Goal: Task Accomplishment & Management: Use online tool/utility

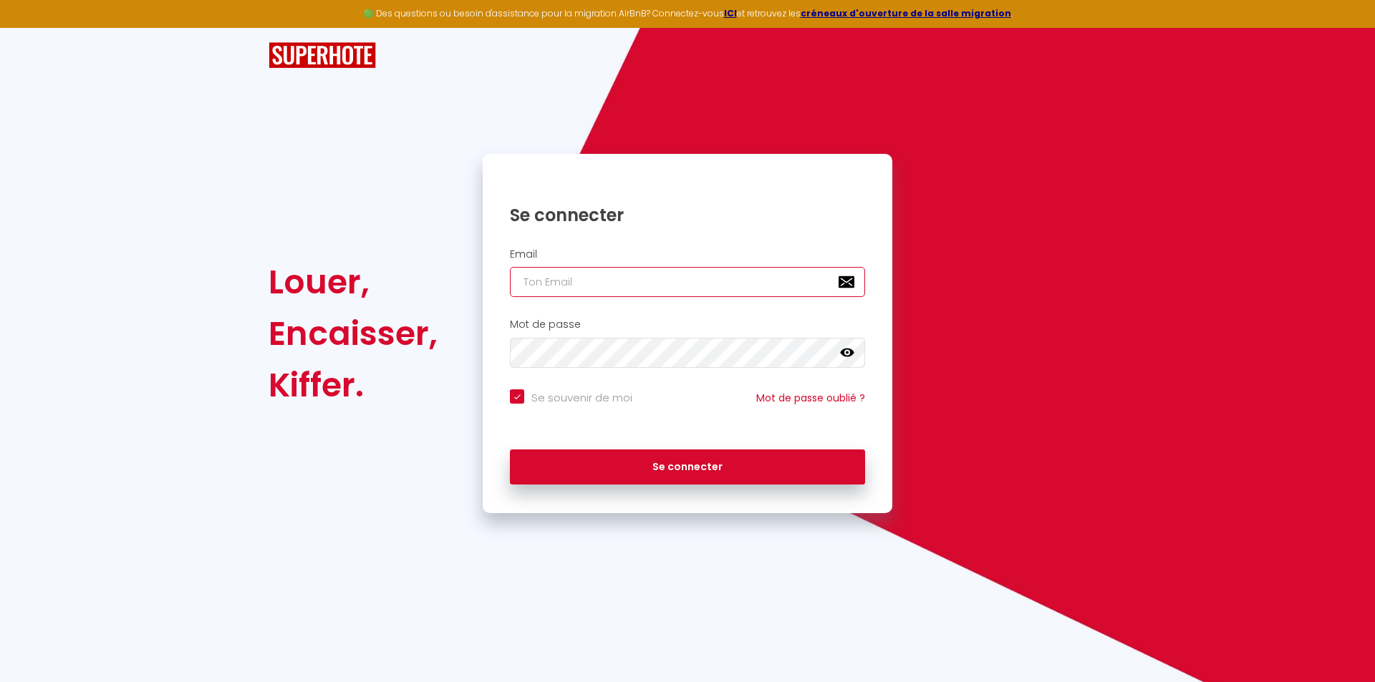
click at [591, 286] on input "email" at bounding box center [687, 282] width 355 height 30
click at [589, 283] on input "email" at bounding box center [687, 282] width 355 height 30
type input "c"
checkbox input "true"
type input "co"
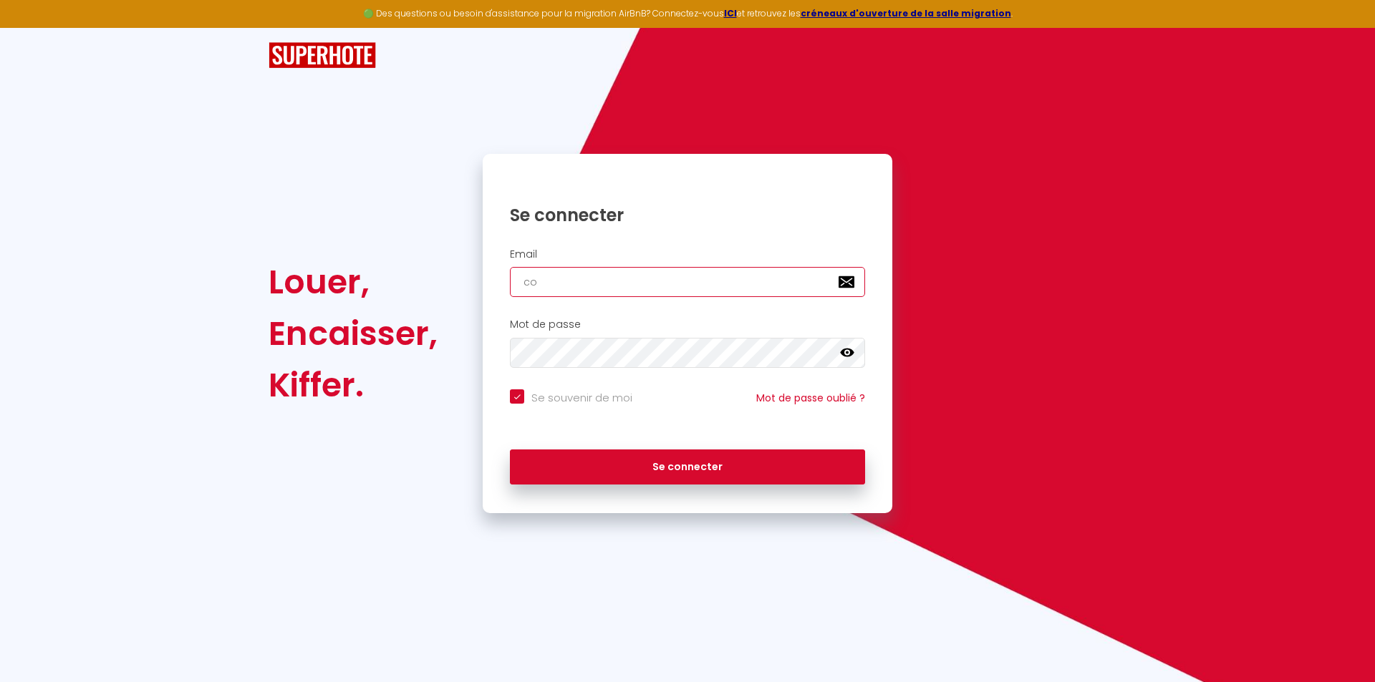
checkbox input "true"
type input "con"
checkbox input "true"
type input "cont"
checkbox input "true"
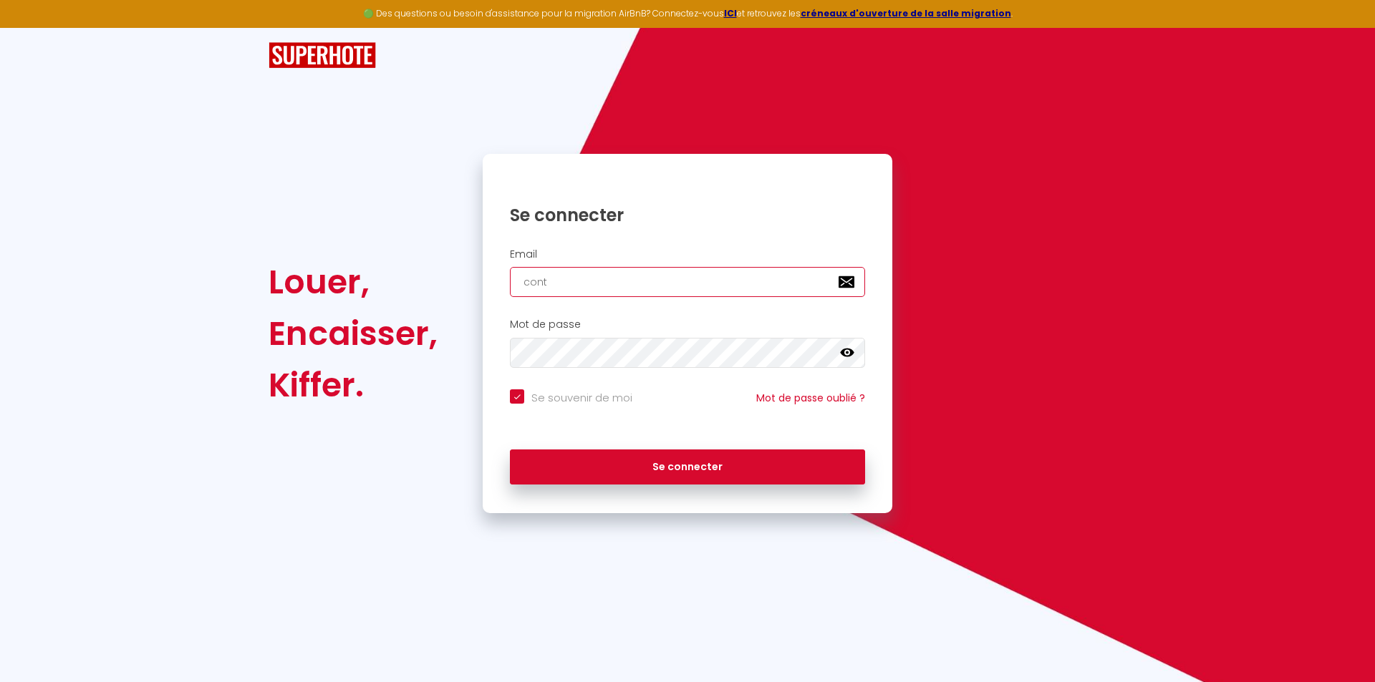
type input "conta"
checkbox input "true"
type input "contac"
checkbox input "true"
type input "contact"
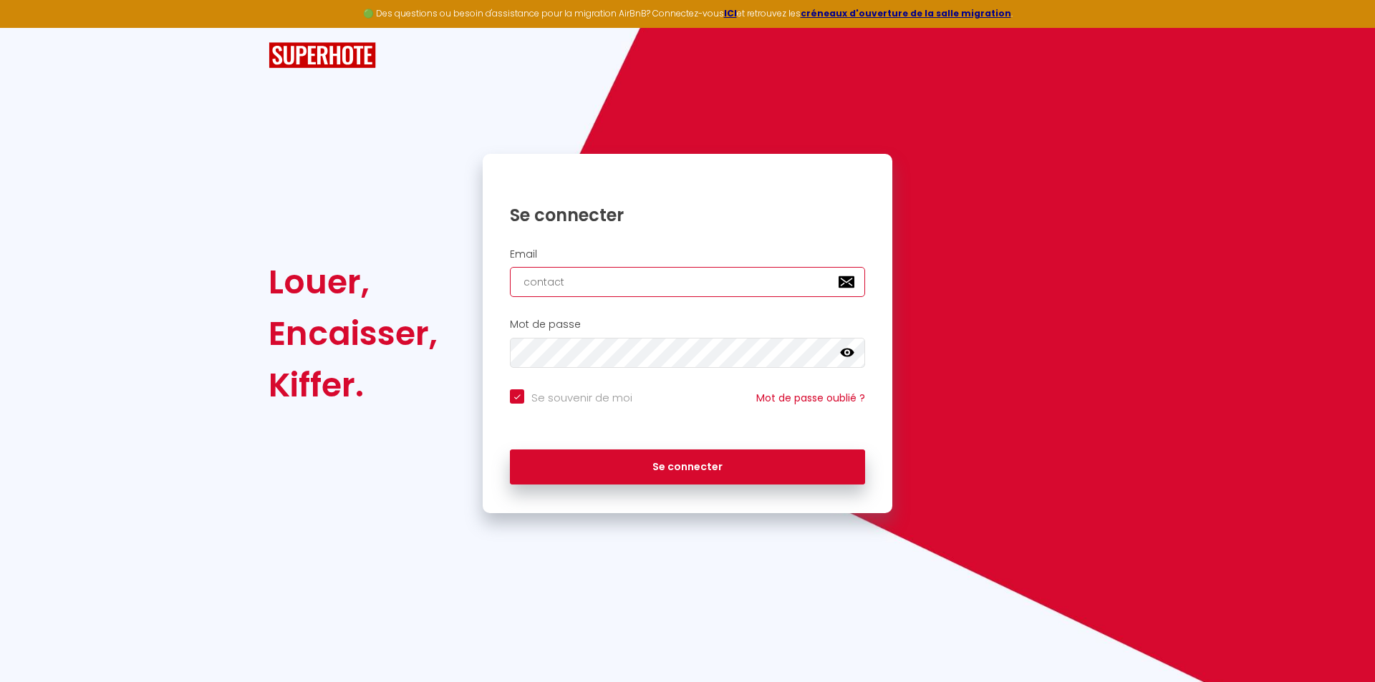
checkbox input "true"
type input "contact@"
checkbox input "true"
type input "contact@l"
checkbox input "true"
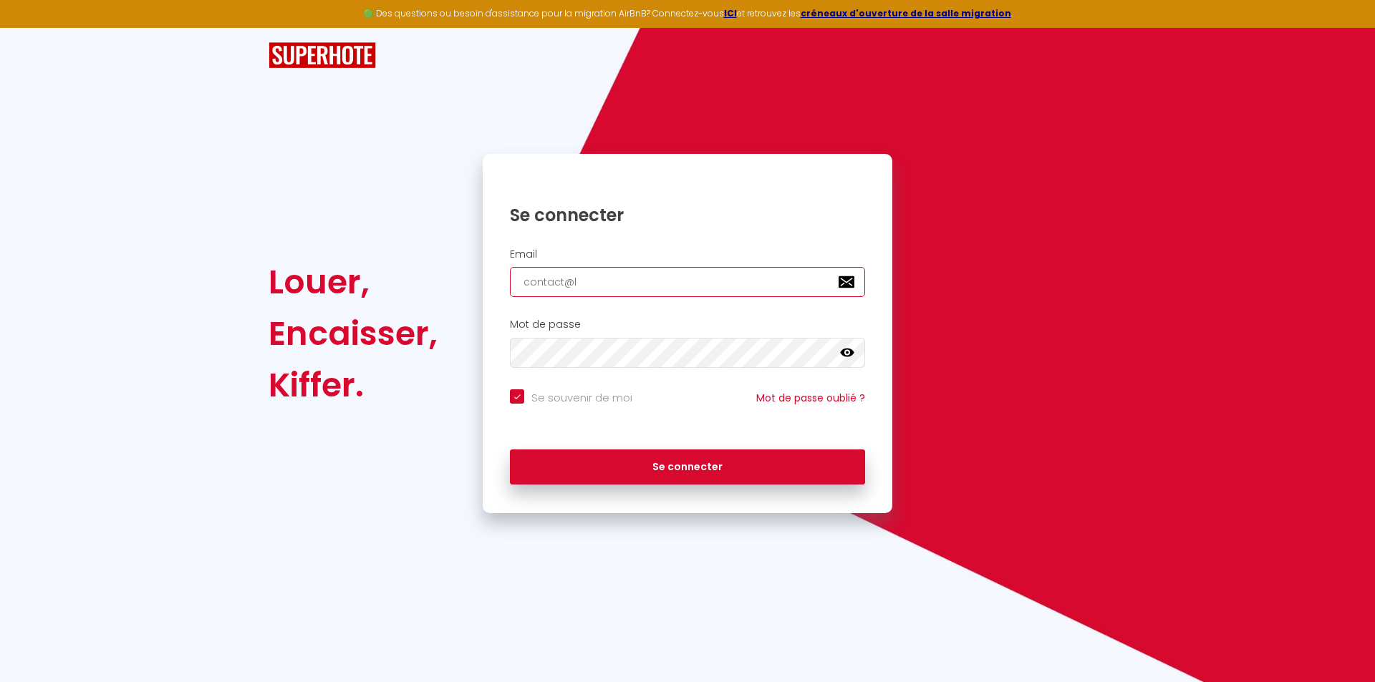
type input "contact@lo"
checkbox input "true"
type input "contact@lod"
checkbox input "true"
type input "contact@lodg"
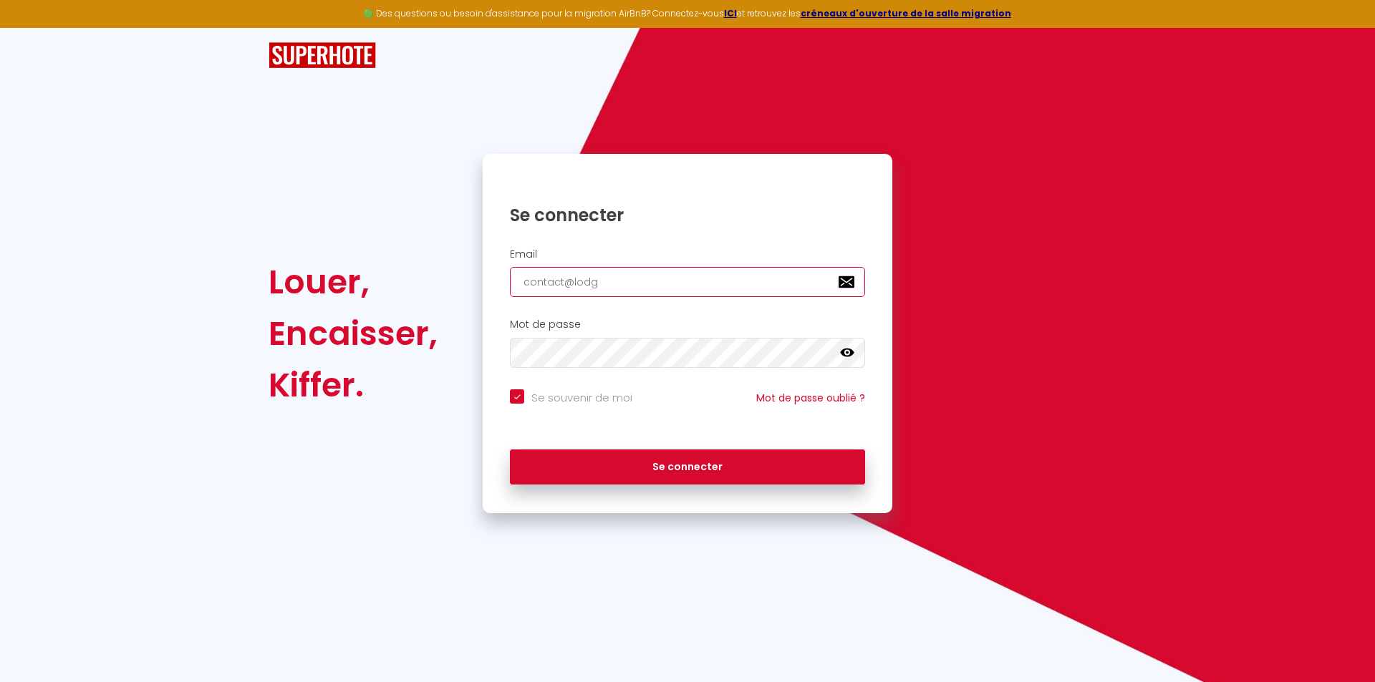
checkbox input "true"
type input "contact@lodge"
checkbox input "true"
type input "contact@lodgek"
checkbox input "true"
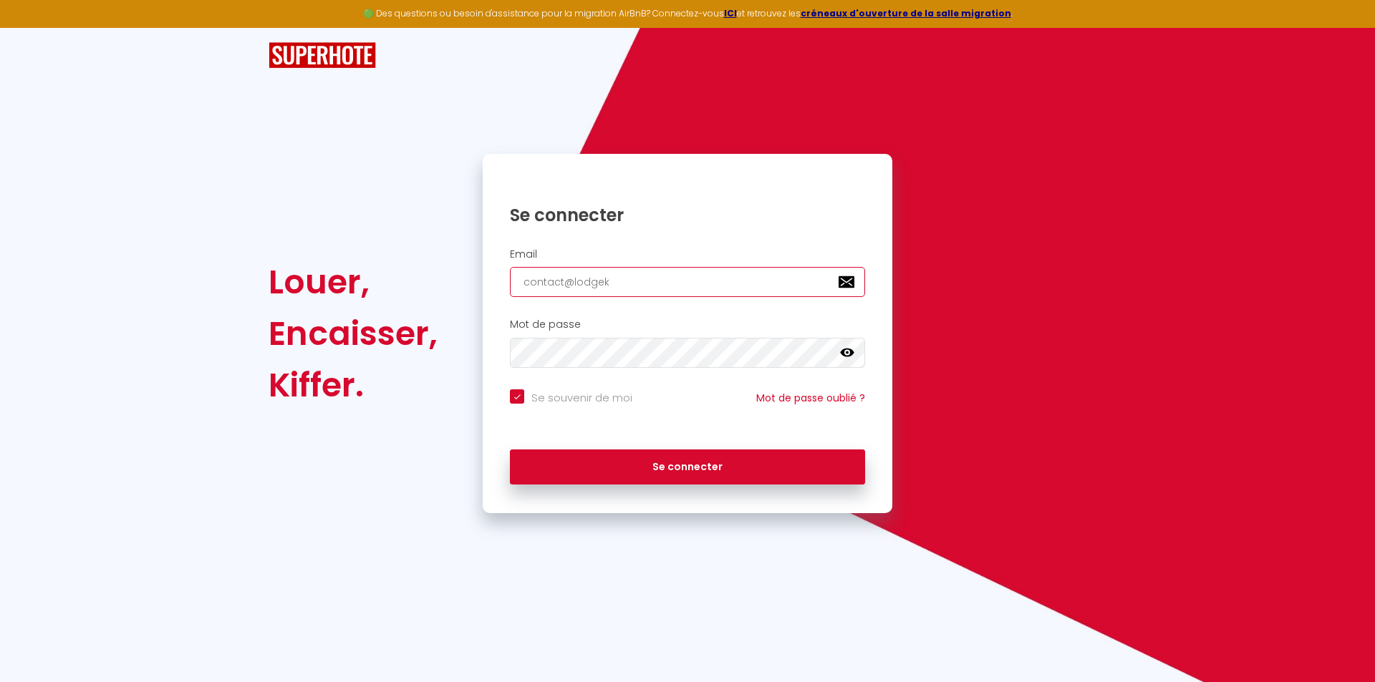
type input "contact@lodgeke"
checkbox input "true"
type input "contact@lodgekey"
checkbox input "true"
type input "contact@lodgekey."
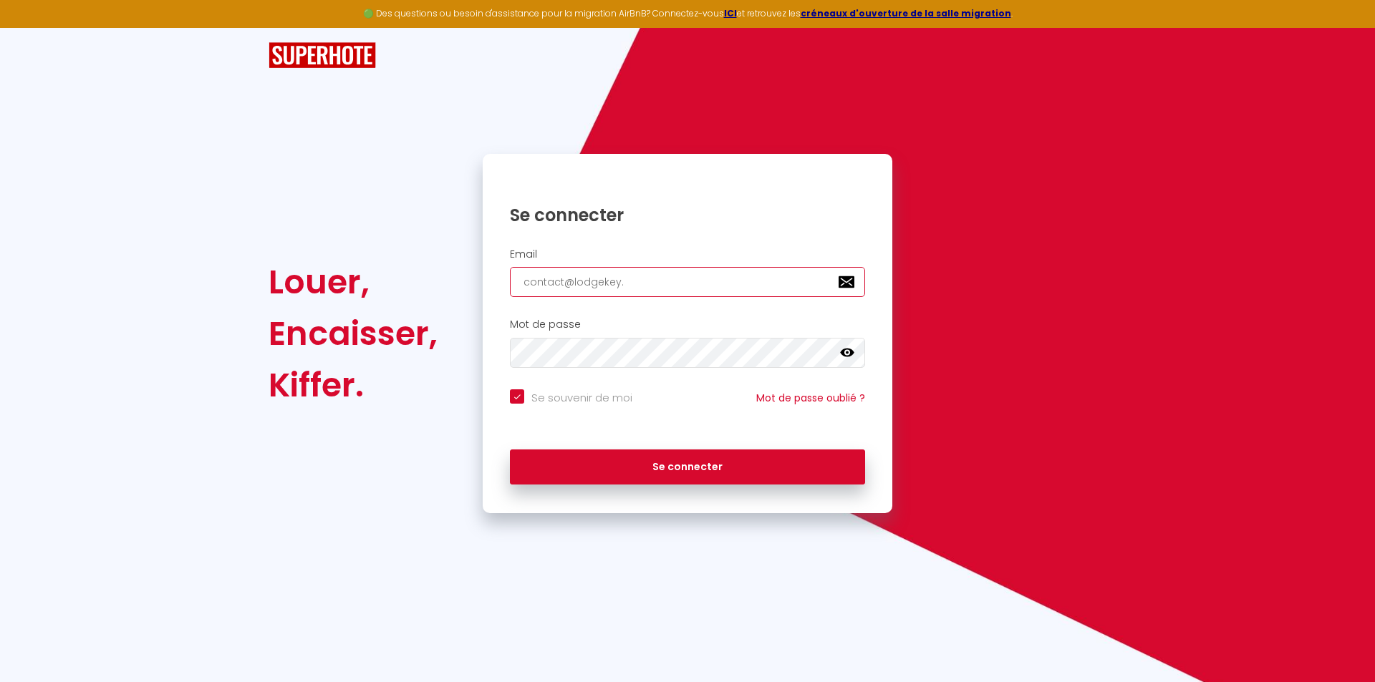
checkbox input "true"
type input "contact@lodgekey.f"
checkbox input "true"
type input "[EMAIL_ADDRESS][DOMAIN_NAME]"
checkbox input "true"
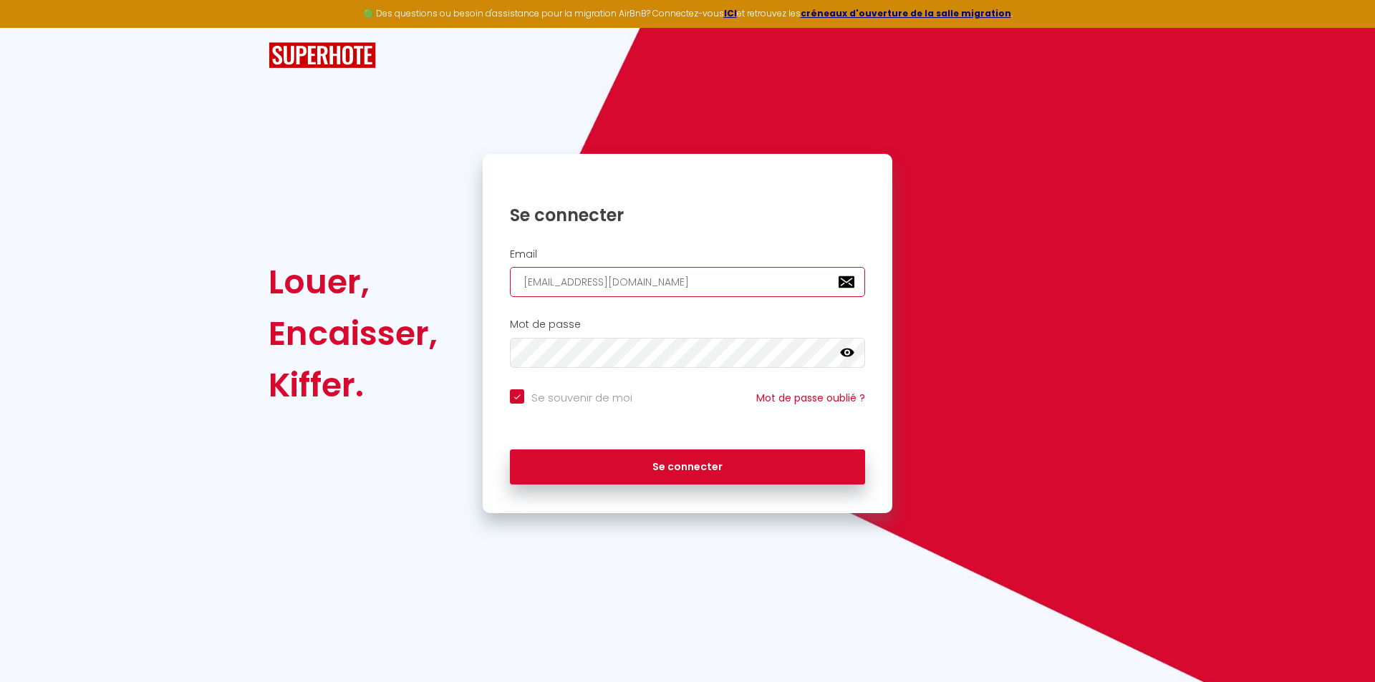
type input "[EMAIL_ADDRESS][DOMAIN_NAME]"
drag, startPoint x: 592, startPoint y: 285, endPoint x: 480, endPoint y: 306, distance: 113.6
click at [473, 305] on div "Louer, Encaisser, Kiffer. Se connecter Email [EMAIL_ADDRESS][DOMAIN_NAME] Mot d…" at bounding box center [687, 333] width 856 height 359
click at [853, 358] on icon at bounding box center [847, 353] width 14 height 14
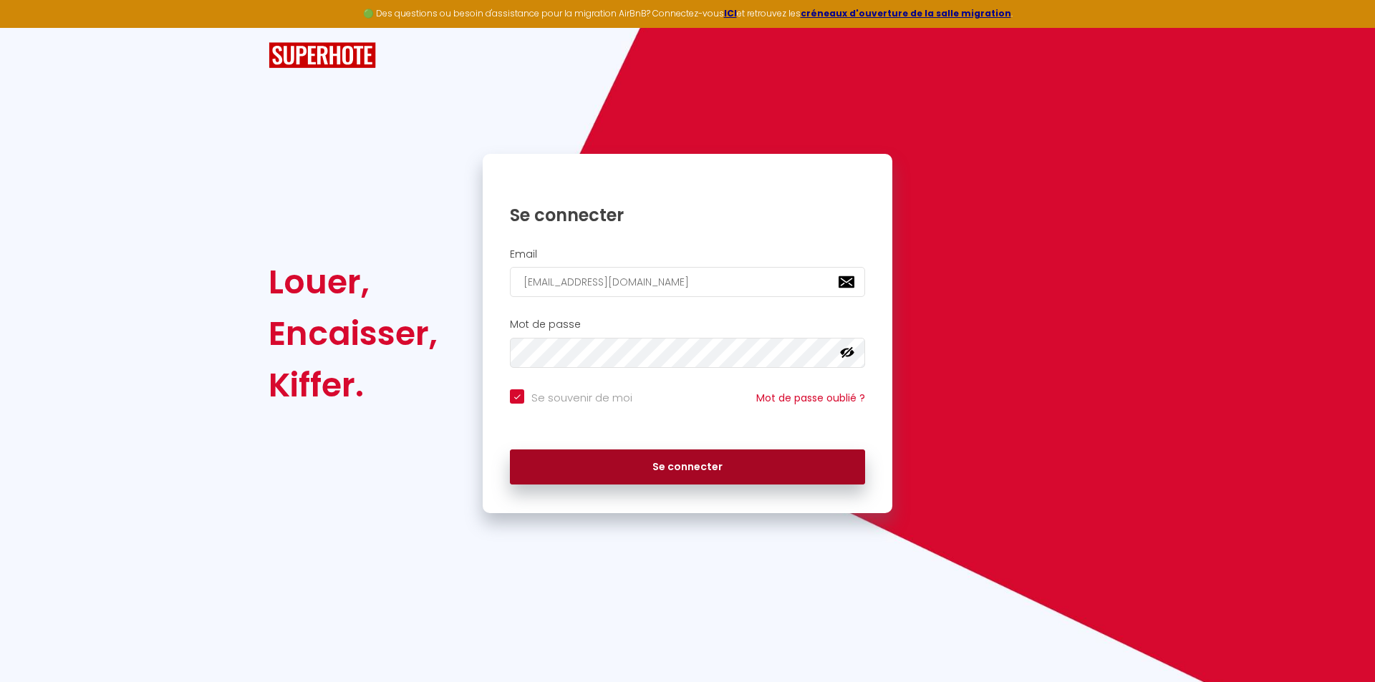
click at [727, 468] on button "Se connecter" at bounding box center [687, 468] width 355 height 36
checkbox input "true"
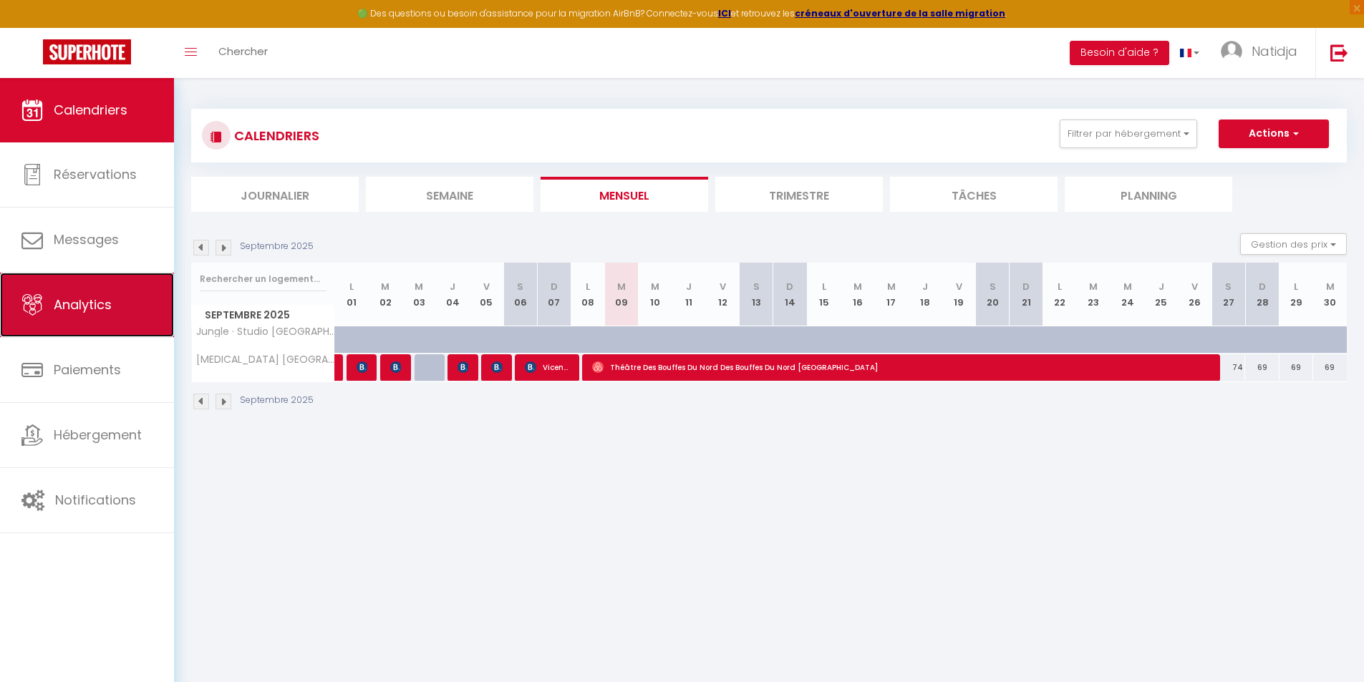
click at [56, 298] on span "Analytics" at bounding box center [83, 305] width 58 height 18
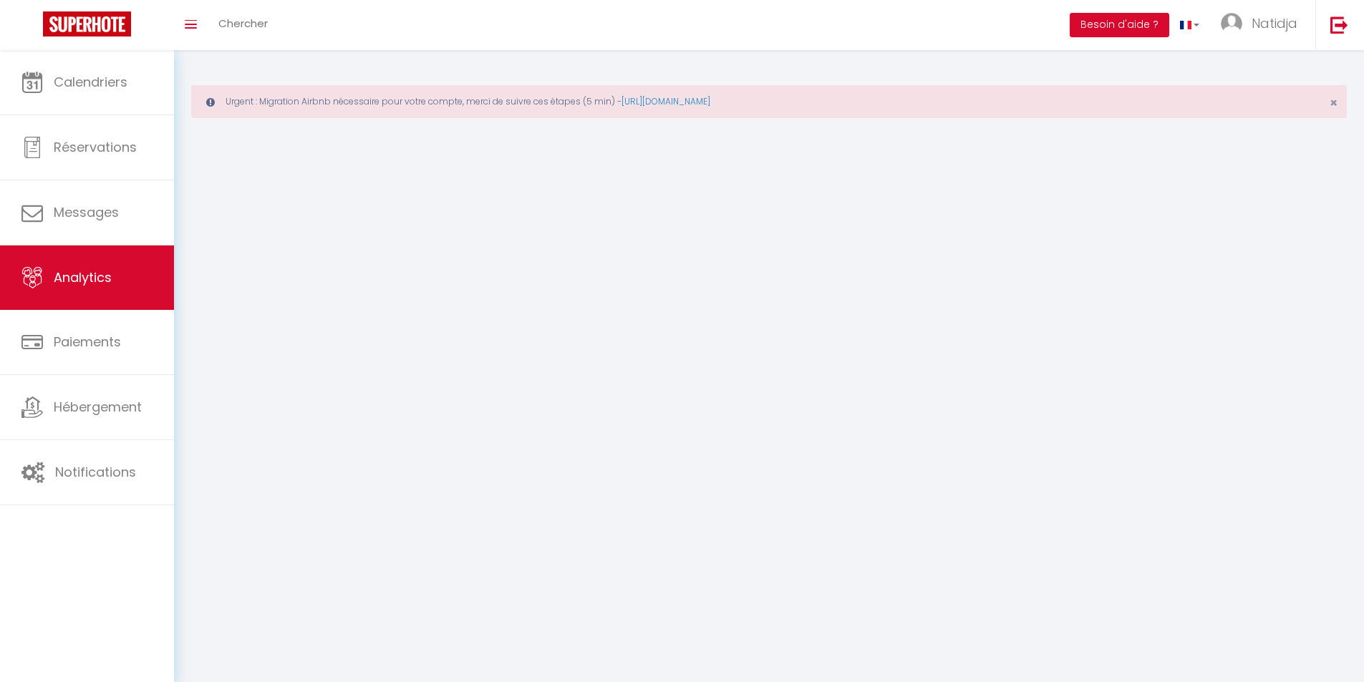
select select "2025"
select select "9"
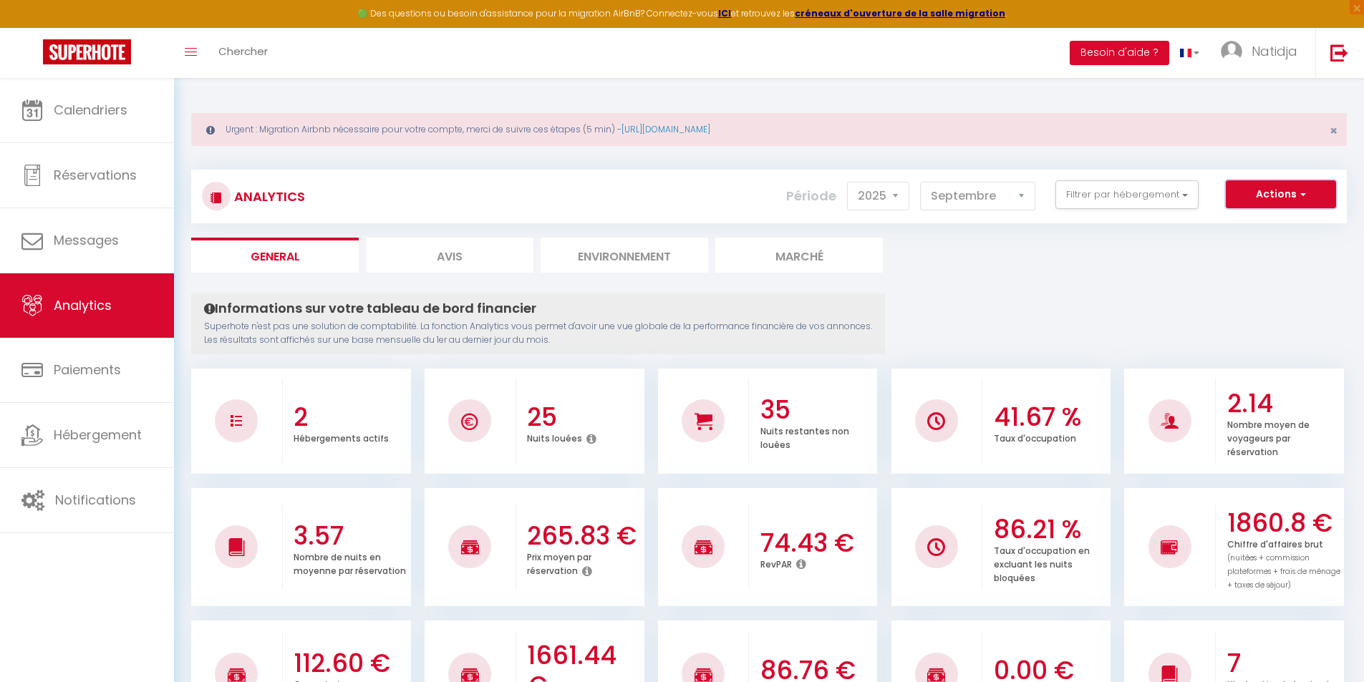
click at [1301, 190] on span "button" at bounding box center [1301, 194] width 9 height 14
click at [1203, 241] on link "Génération SuperAnalyzer" at bounding box center [1244, 244] width 181 height 19
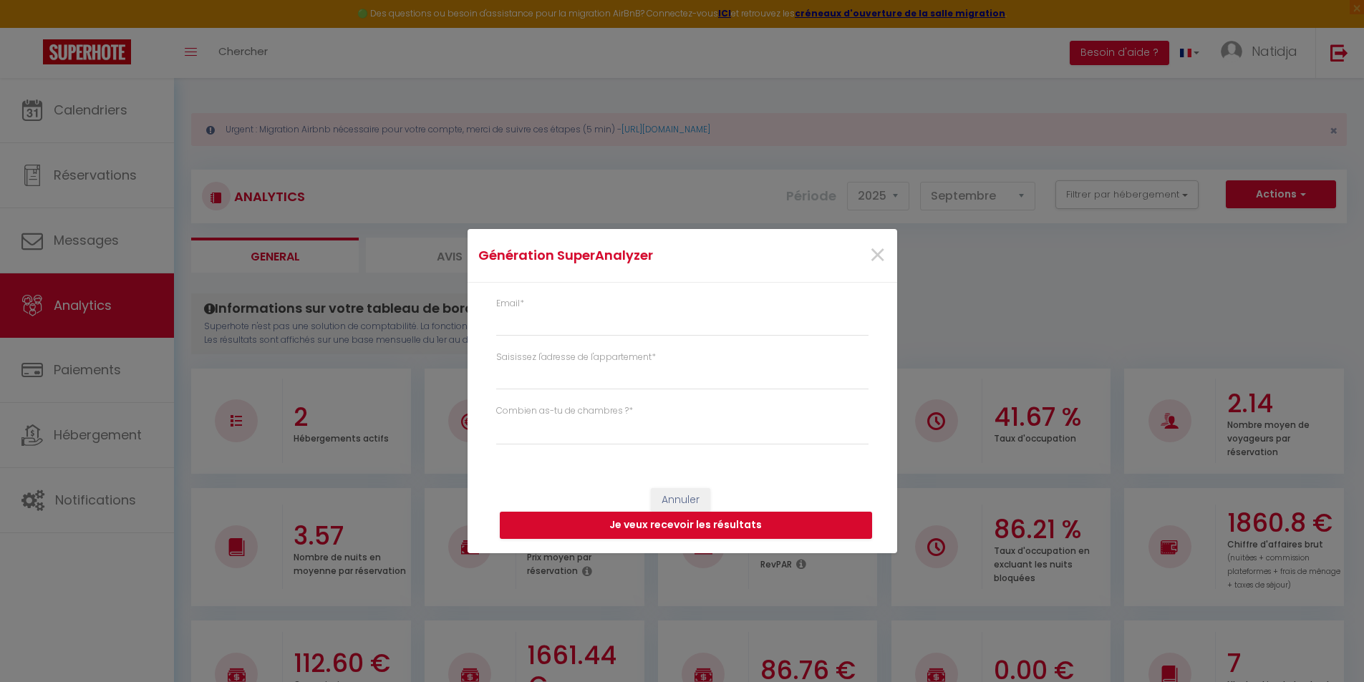
type input "[EMAIL_ADDRESS][DOMAIN_NAME]"
select select
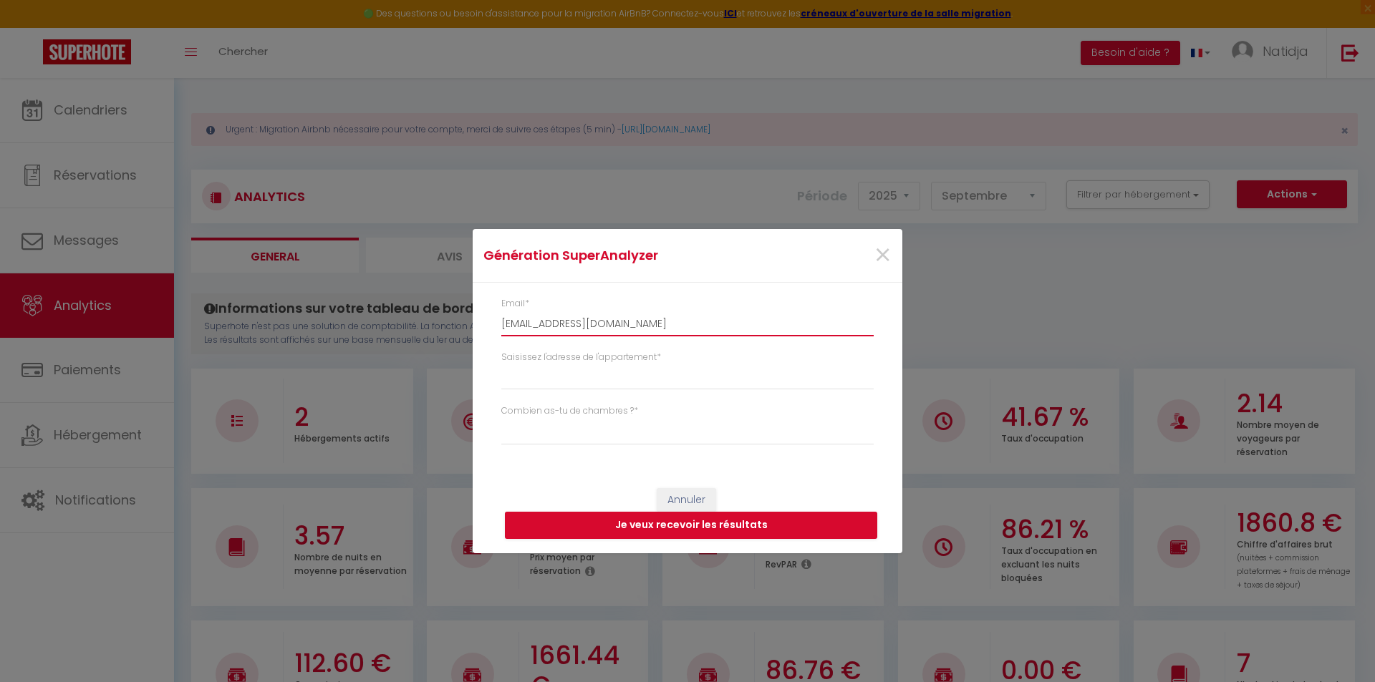
drag, startPoint x: 619, startPoint y: 324, endPoint x: 495, endPoint y: 325, distance: 124.6
click at [495, 325] on div "Email * [EMAIL_ADDRESS][DOMAIN_NAME]" at bounding box center [687, 324] width 391 height 54
type input "l"
select select
type input "lo"
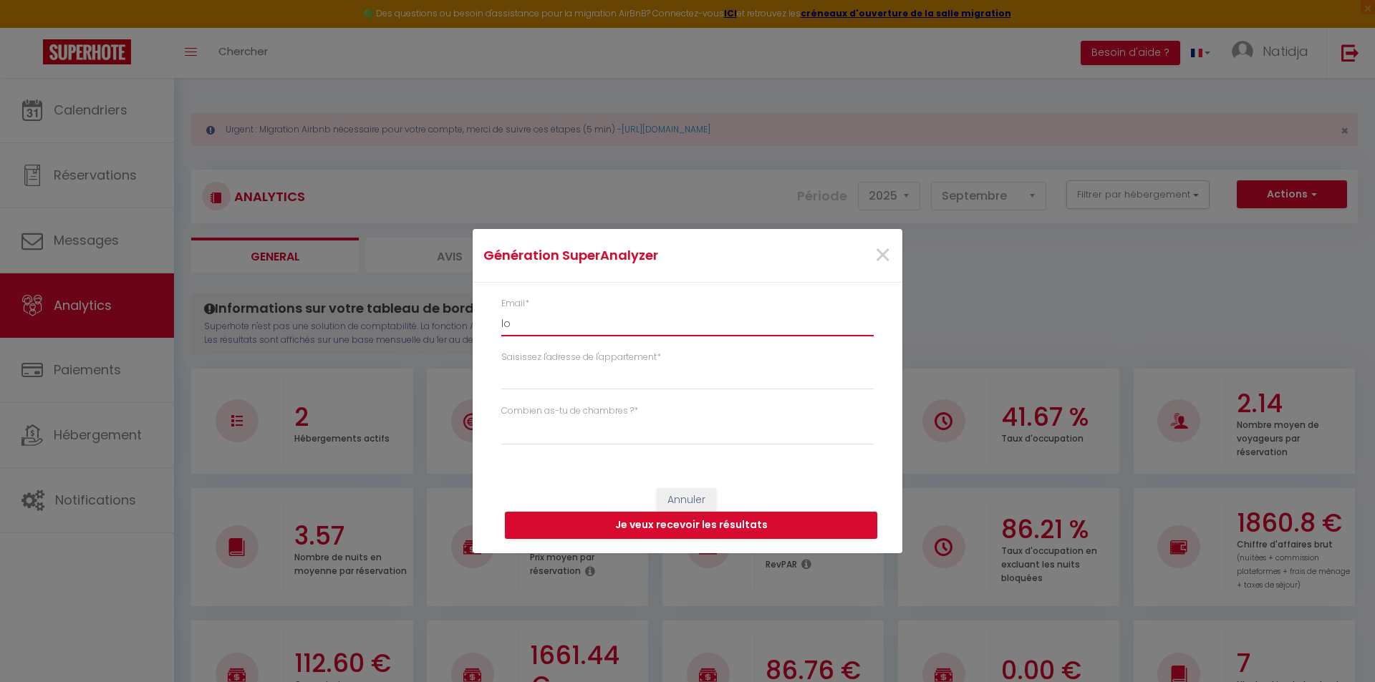
select select
type input "lod"
select select
type input "lodg"
select select
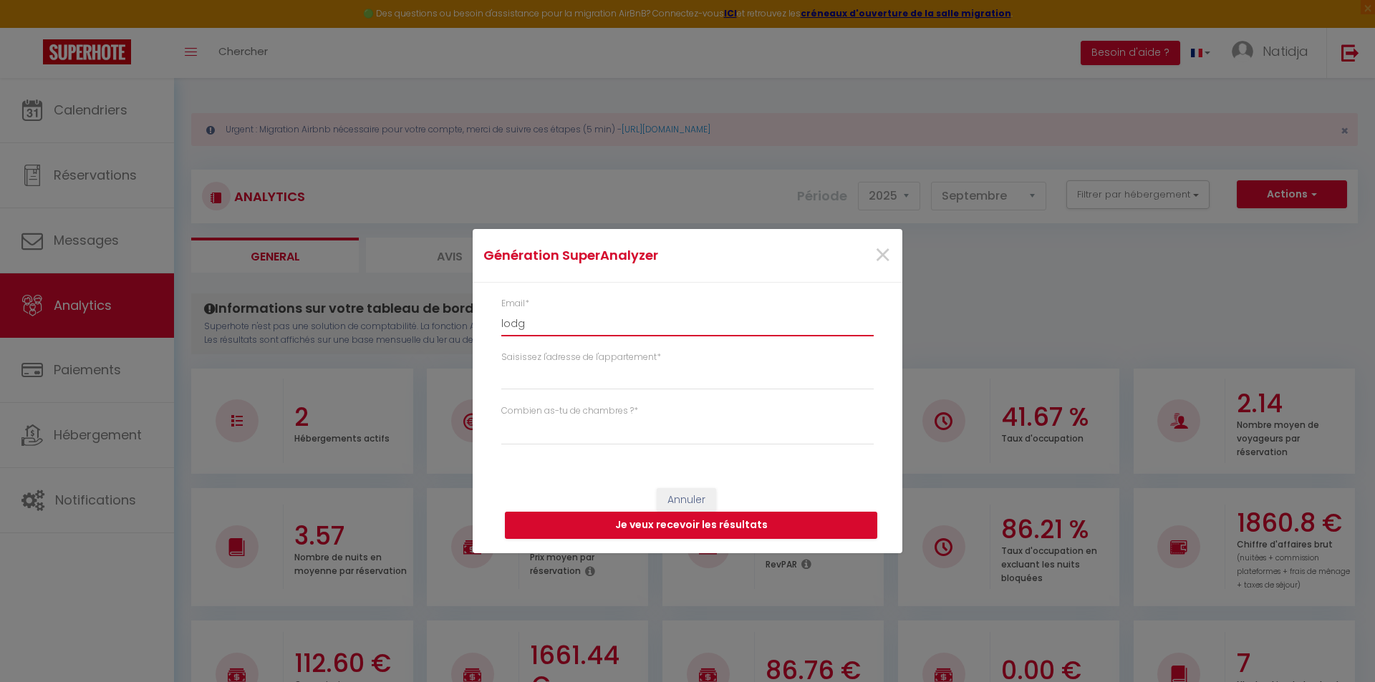
type input "lodge"
select select
type input "lodgek"
select select
type input "lodgeke"
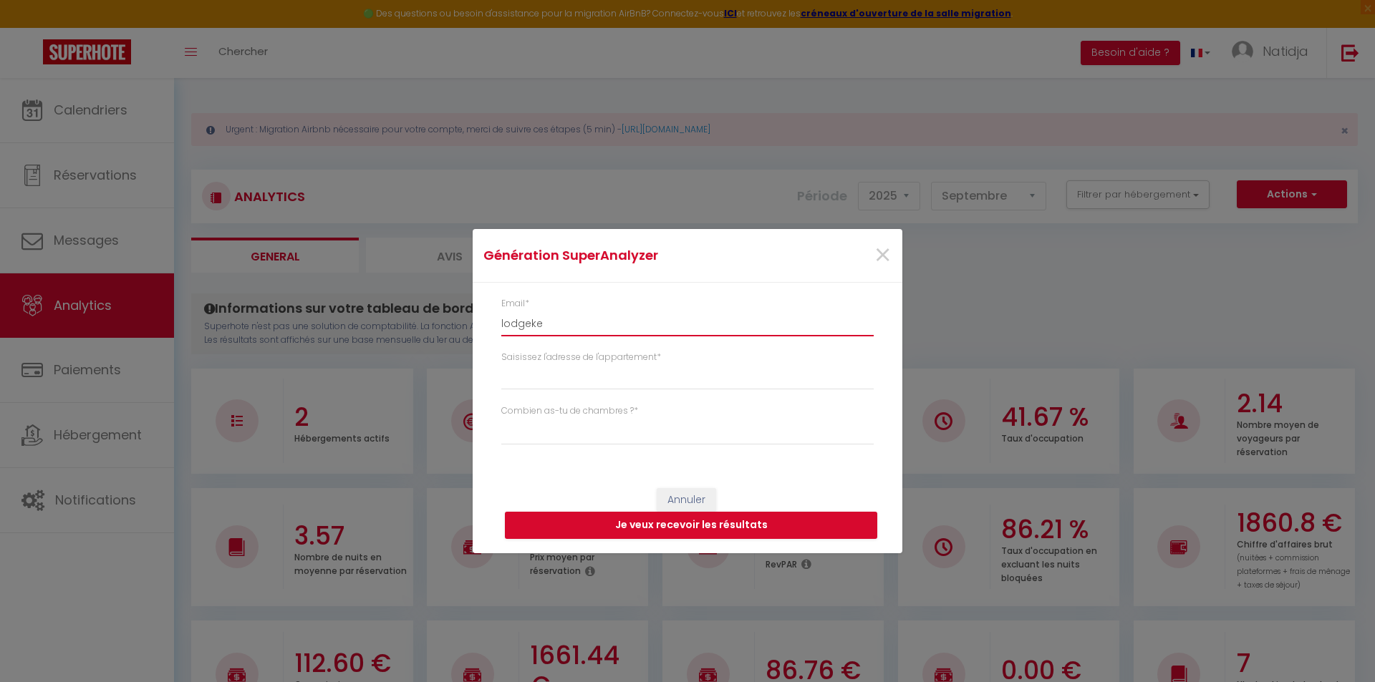
select select
type input "lodgekey"
select select
drag, startPoint x: 561, startPoint y: 319, endPoint x: 495, endPoint y: 329, distance: 66.5
click at [495, 329] on div "Email * lodgekey" at bounding box center [687, 324] width 391 height 54
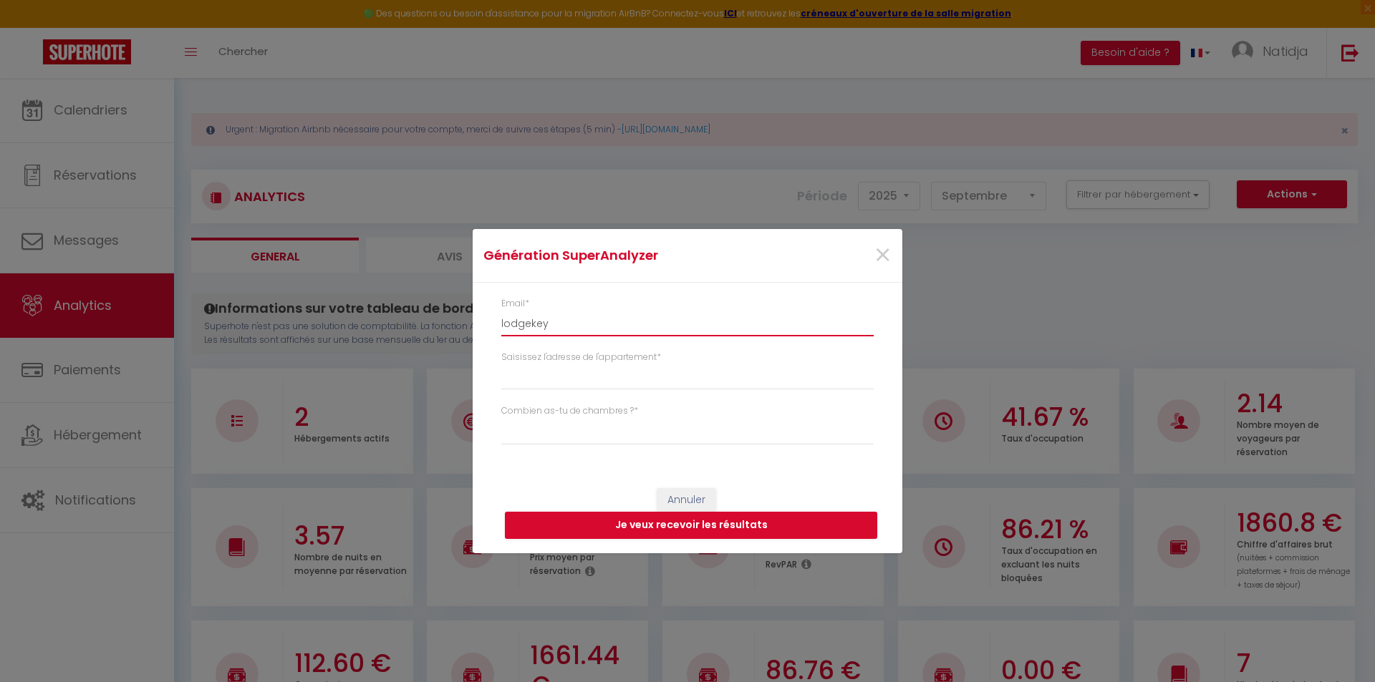
paste input "[EMAIL_ADDRESS][DOMAIN_NAME]"
type input "[EMAIL_ADDRESS][DOMAIN_NAME]"
select select
type input "[EMAIL_ADDRESS][DOMAIN_NAME]"
click at [586, 386] on input "Saisissez l'adresse de l'appartement *" at bounding box center [687, 377] width 372 height 26
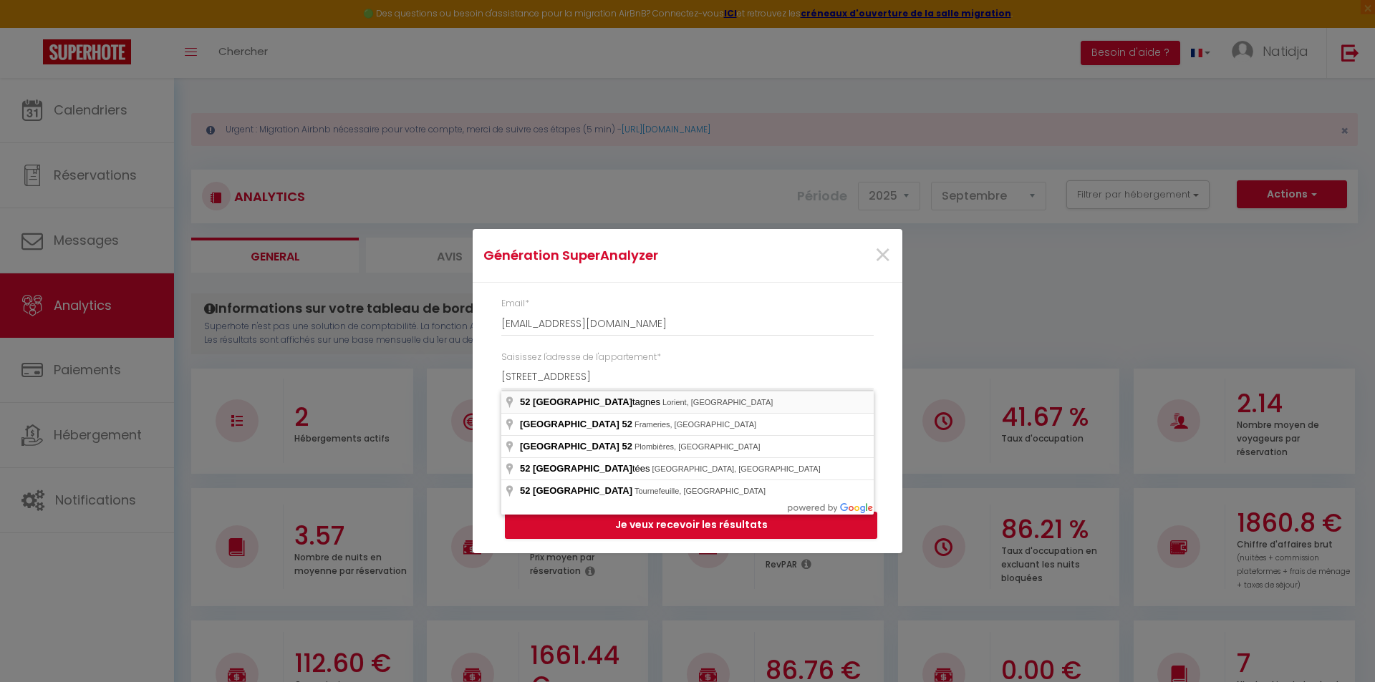
type input "[STREET_ADDRESS]"
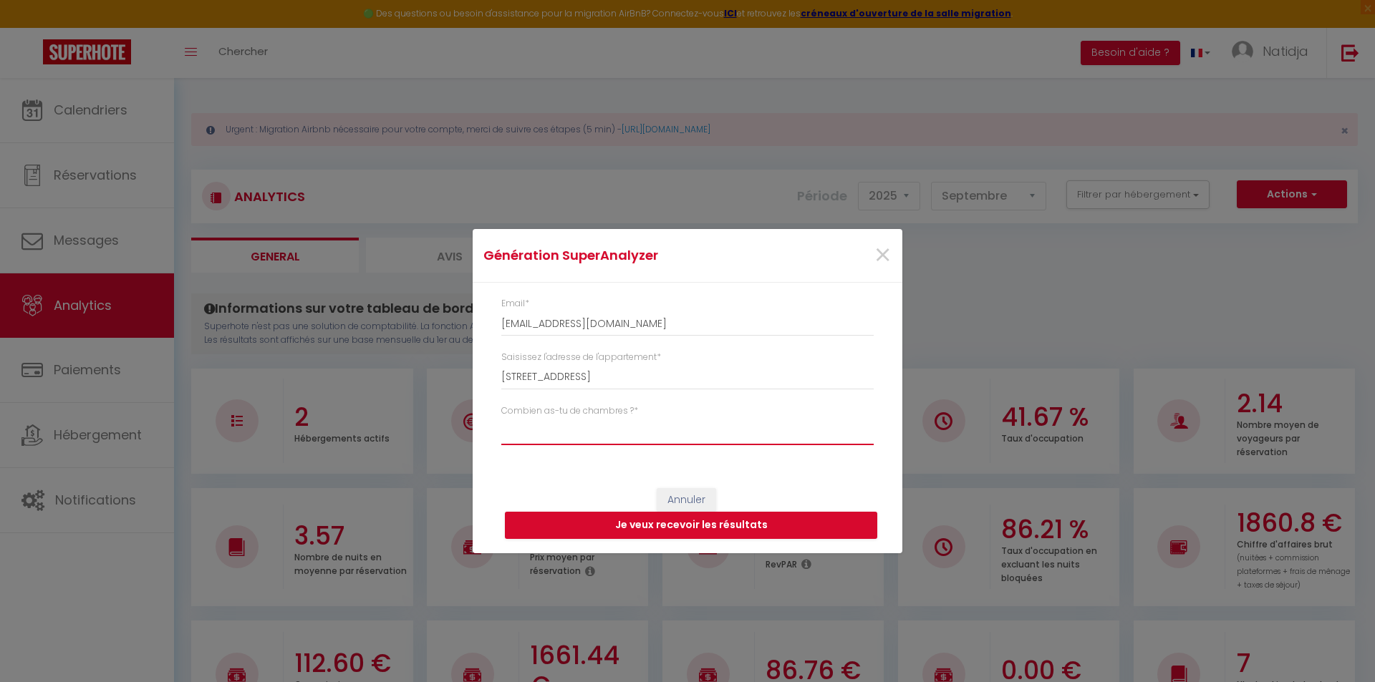
click at [614, 429] on select "Studio 1 chambre 2 chambres 3 chambres 4 chambres +" at bounding box center [687, 431] width 372 height 27
select select "[MEDICAL_DATA]"
click at [501, 418] on select "Studio 1 chambre 2 chambres 3 chambres 4 chambres +" at bounding box center [687, 431] width 372 height 27
click at [659, 527] on button "Je veux recevoir les résultats" at bounding box center [691, 525] width 372 height 27
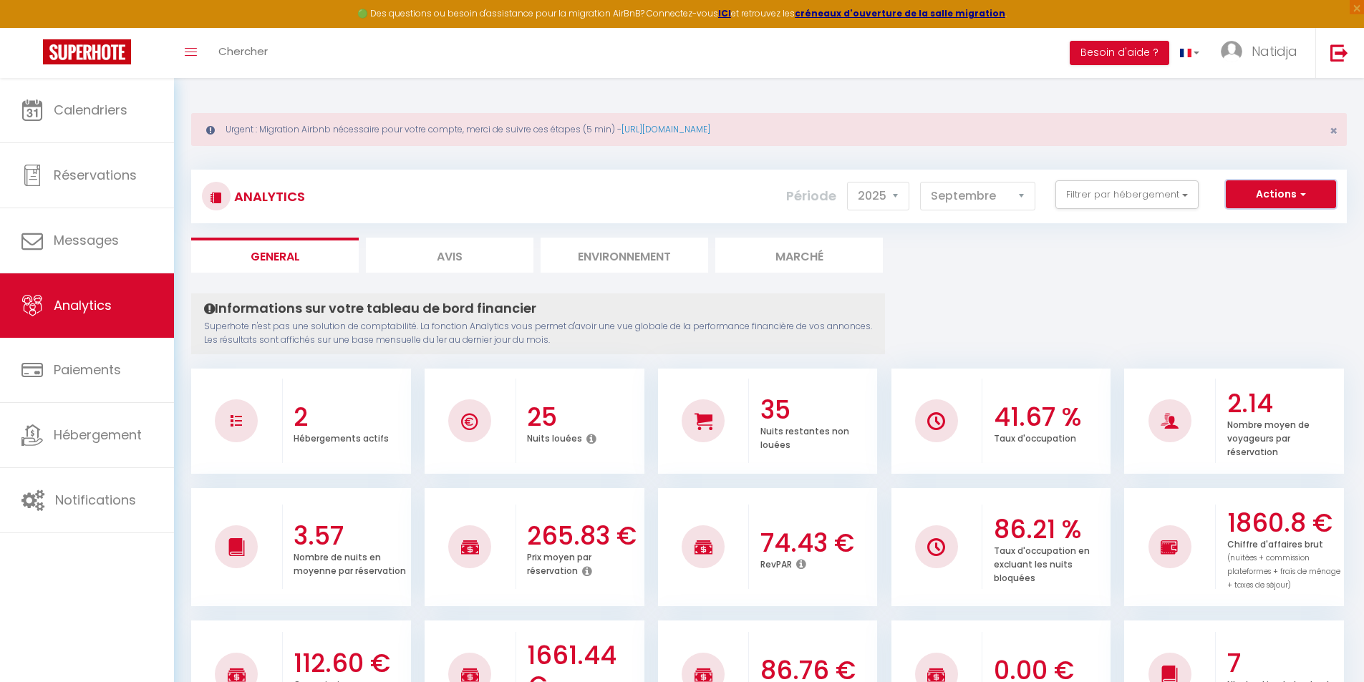
click at [1293, 195] on button "Actions" at bounding box center [1281, 194] width 110 height 29
click at [1277, 266] on link "Génération SuperExtractor" at bounding box center [1244, 262] width 181 height 19
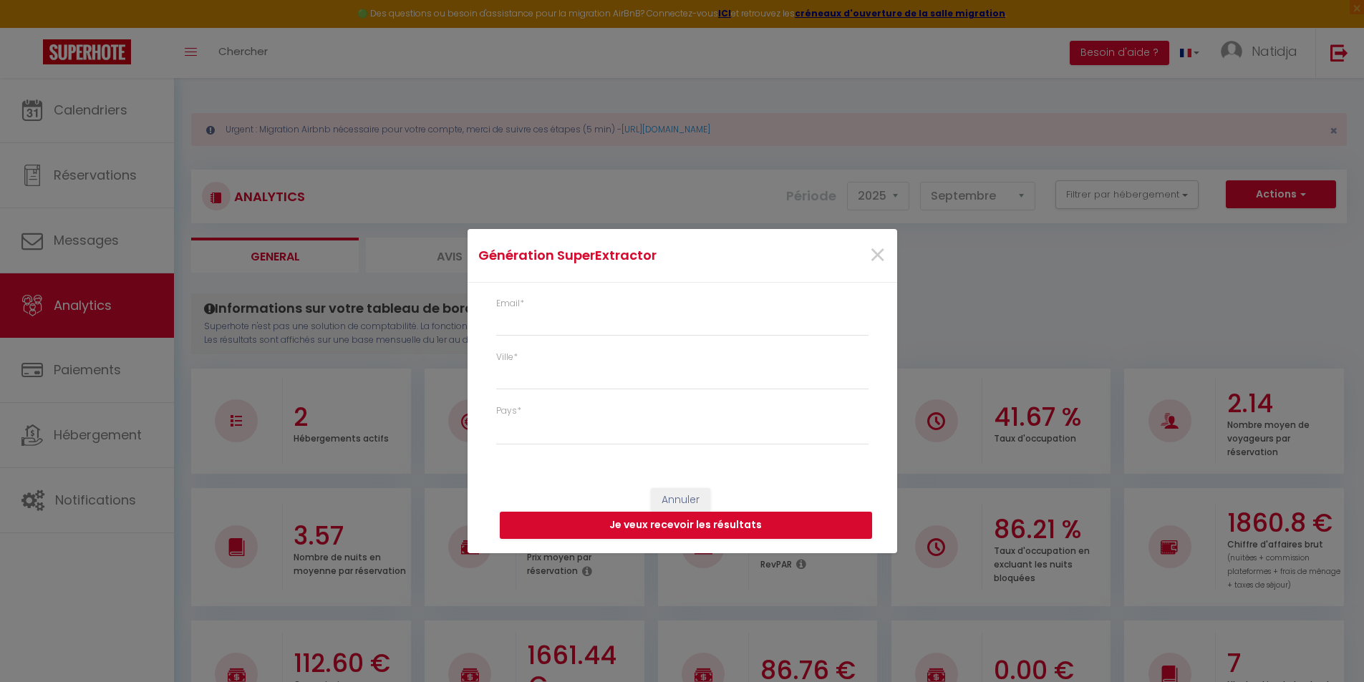
type input "[EMAIL_ADDRESS][DOMAIN_NAME]"
select select
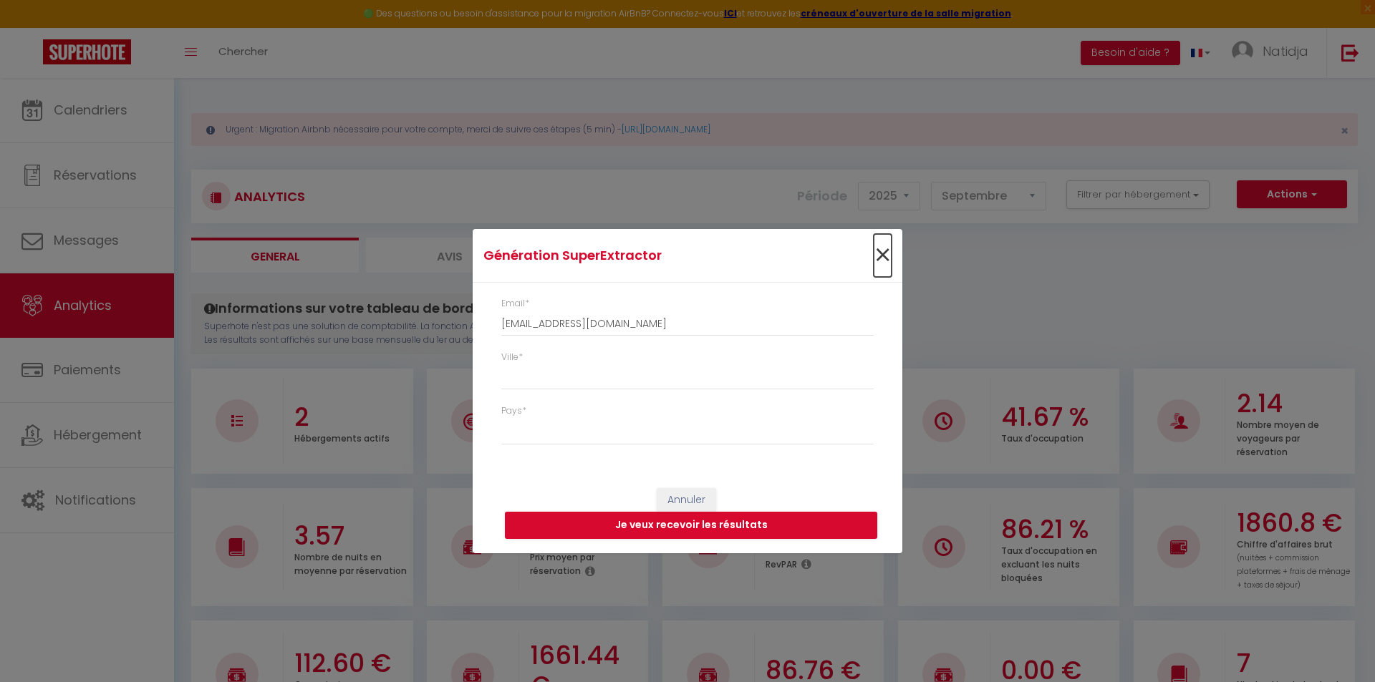
click at [881, 261] on span "×" at bounding box center [882, 255] width 18 height 43
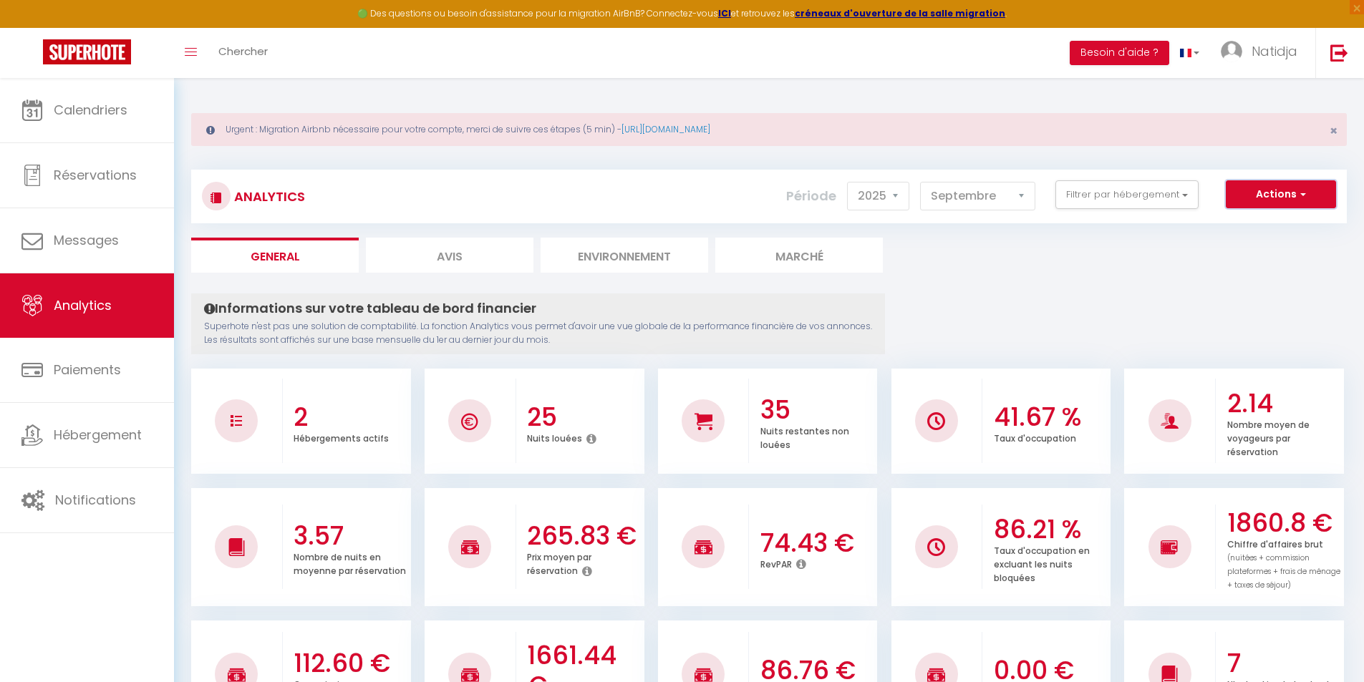
click at [1282, 206] on button "Actions" at bounding box center [1281, 194] width 110 height 29
click at [1263, 249] on link "Génération SuperAnalyzer" at bounding box center [1244, 244] width 181 height 19
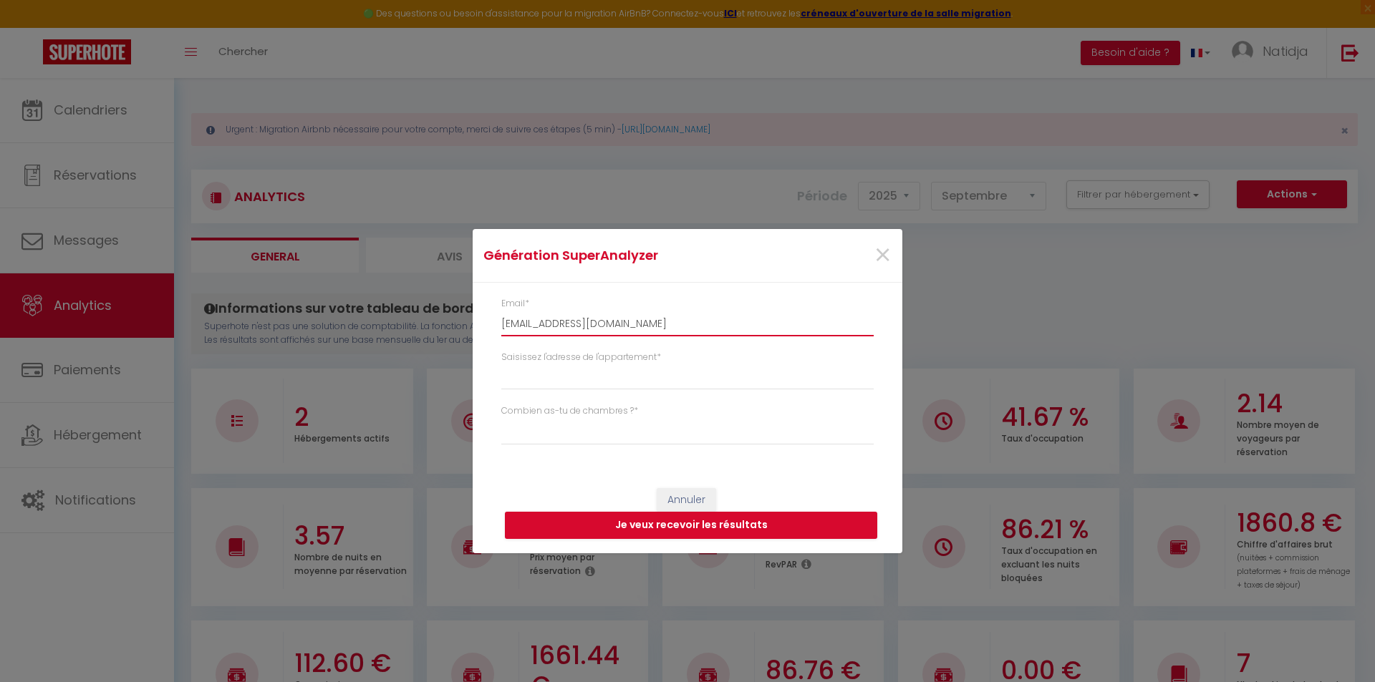
drag, startPoint x: 608, startPoint y: 317, endPoint x: 488, endPoint y: 331, distance: 121.0
click at [488, 331] on div "Email * [EMAIL_ADDRESS][DOMAIN_NAME] Saisissez l'adresse de l'appartement * Com…" at bounding box center [688, 378] width 430 height 191
paste input "[EMAIL_ADDRESS][DOMAIN_NAME]"
type input "[EMAIL_ADDRESS][DOMAIN_NAME]"
select select
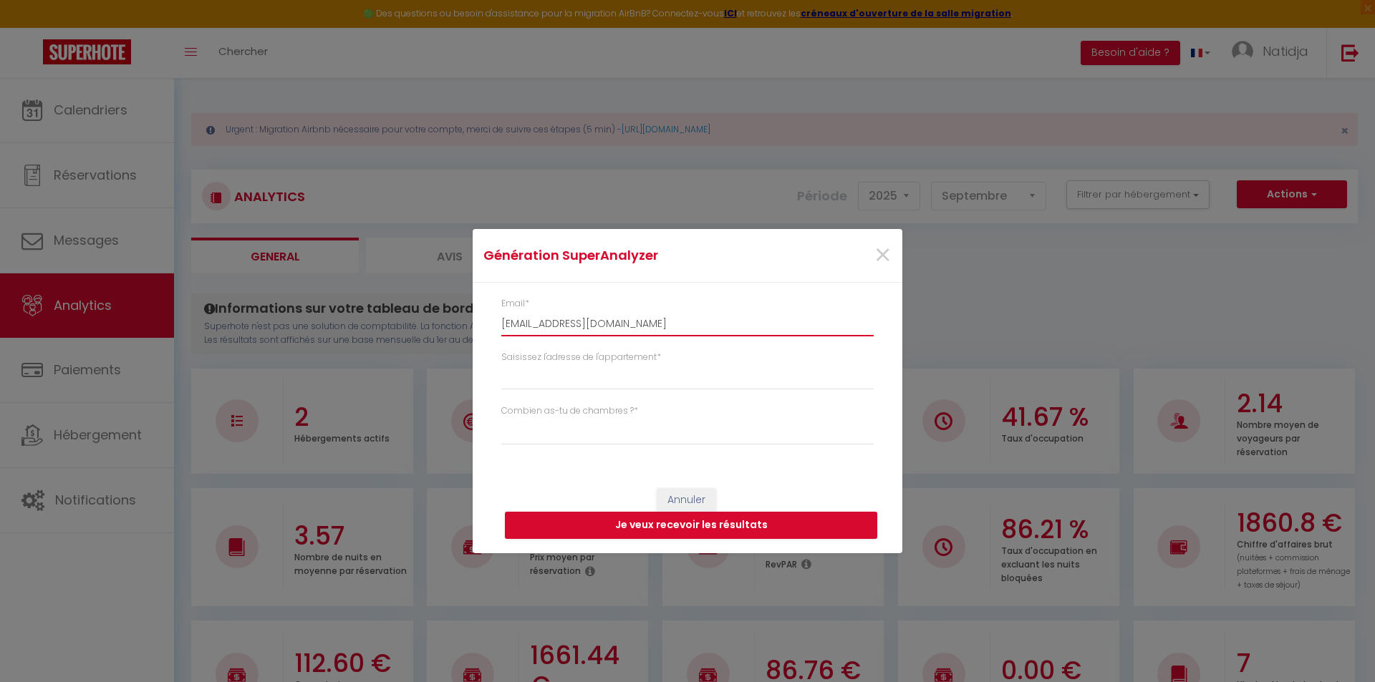
type input "[EMAIL_ADDRESS][DOMAIN_NAME]"
click at [576, 379] on input "Saisissez l'adresse de l'appartement *" at bounding box center [687, 377] width 372 height 26
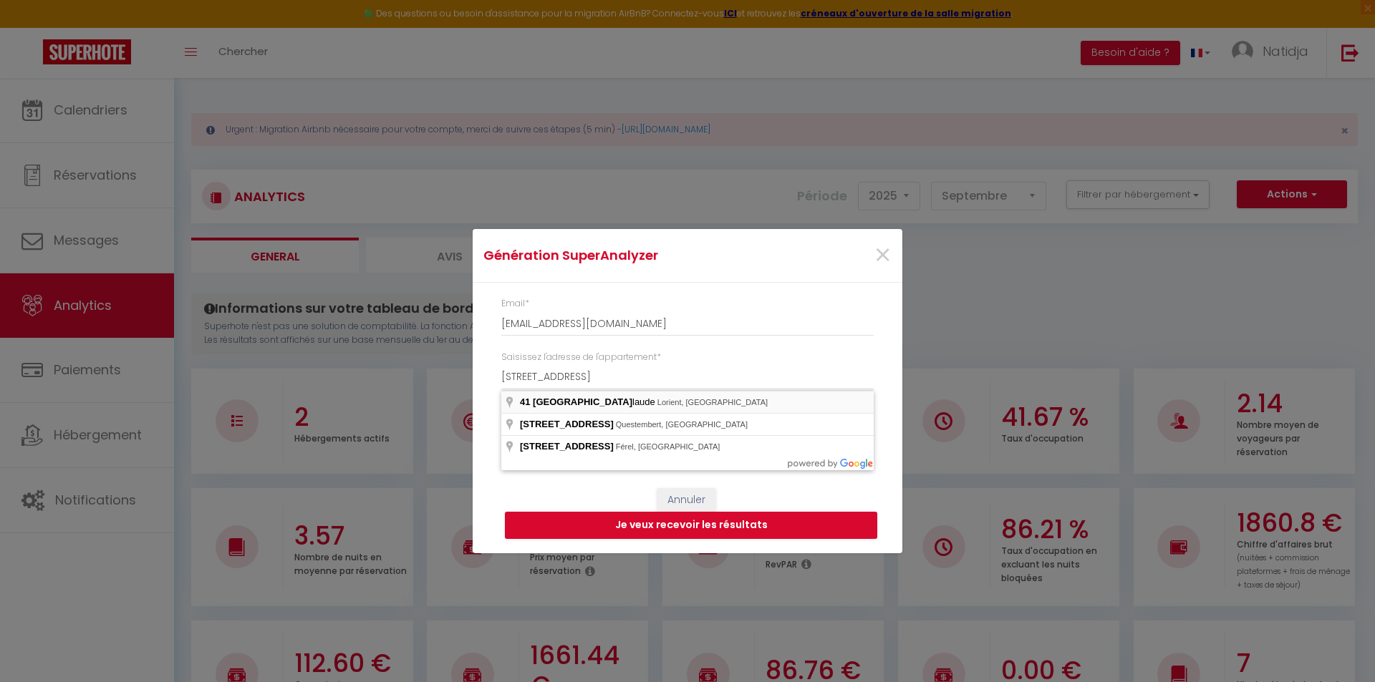
type input "[STREET_ADDRESS]"
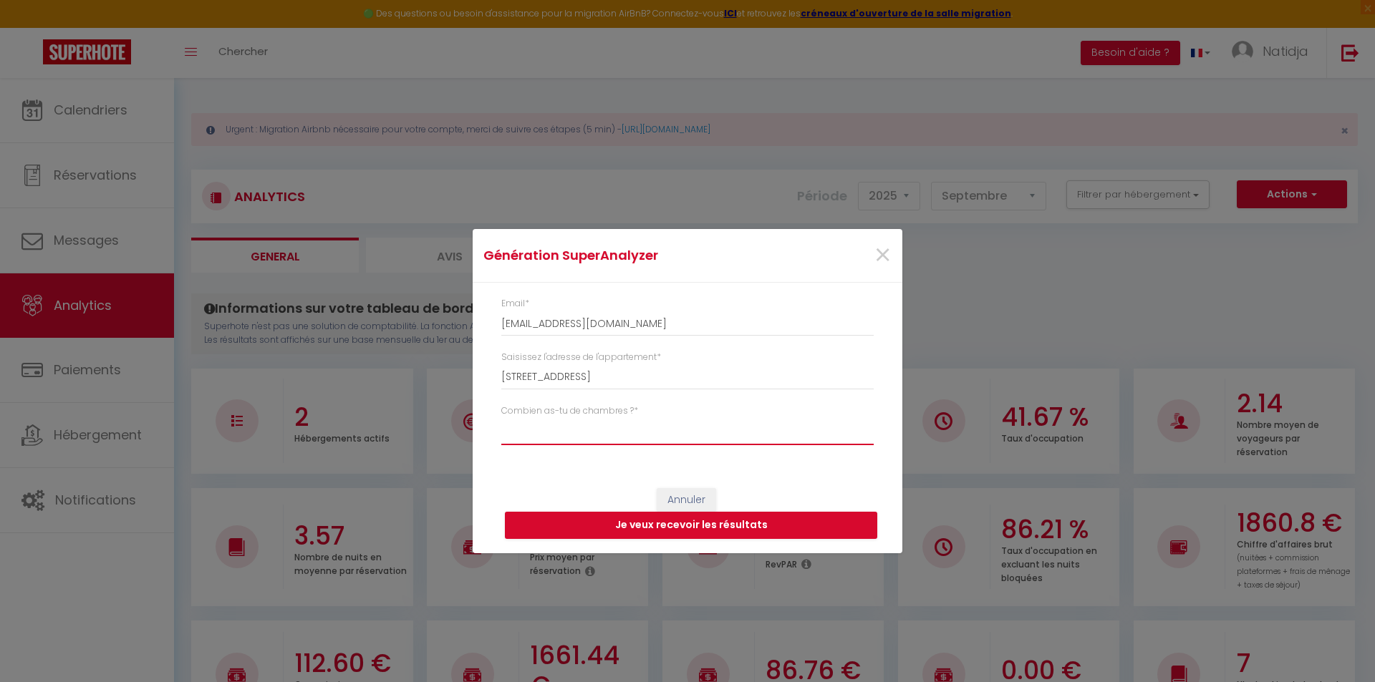
click at [616, 432] on select "Studio 1 chambre 2 chambres 3 chambres 4 chambres +" at bounding box center [687, 431] width 372 height 27
select select "[MEDICAL_DATA]"
click at [501, 418] on select "Studio 1 chambre 2 chambres 3 chambres 4 chambres +" at bounding box center [687, 431] width 372 height 27
click at [725, 530] on button "Je veux recevoir les résultats" at bounding box center [691, 525] width 372 height 27
